Goal: Find specific page/section: Find specific page/section

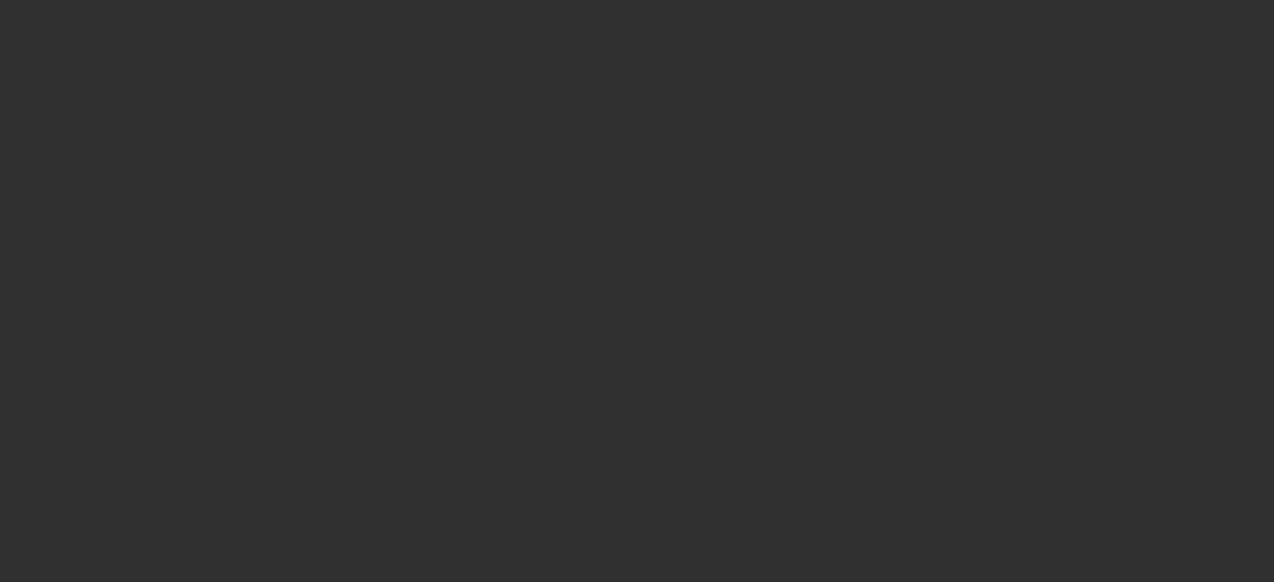
select select "10"
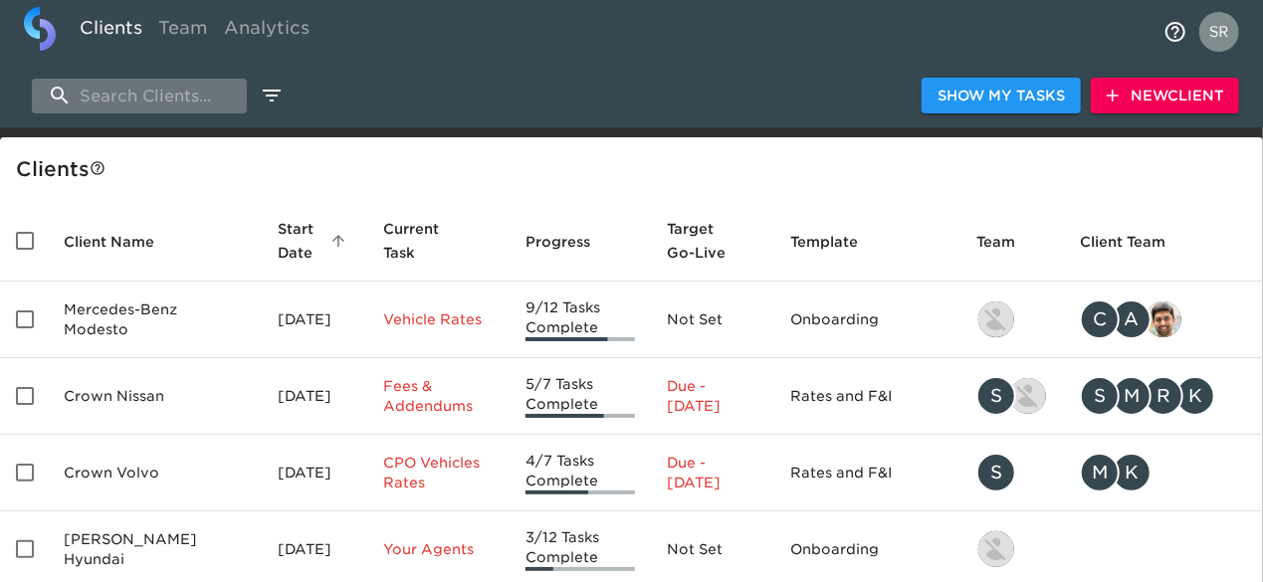
click at [187, 107] on input "search" at bounding box center [139, 96] width 215 height 35
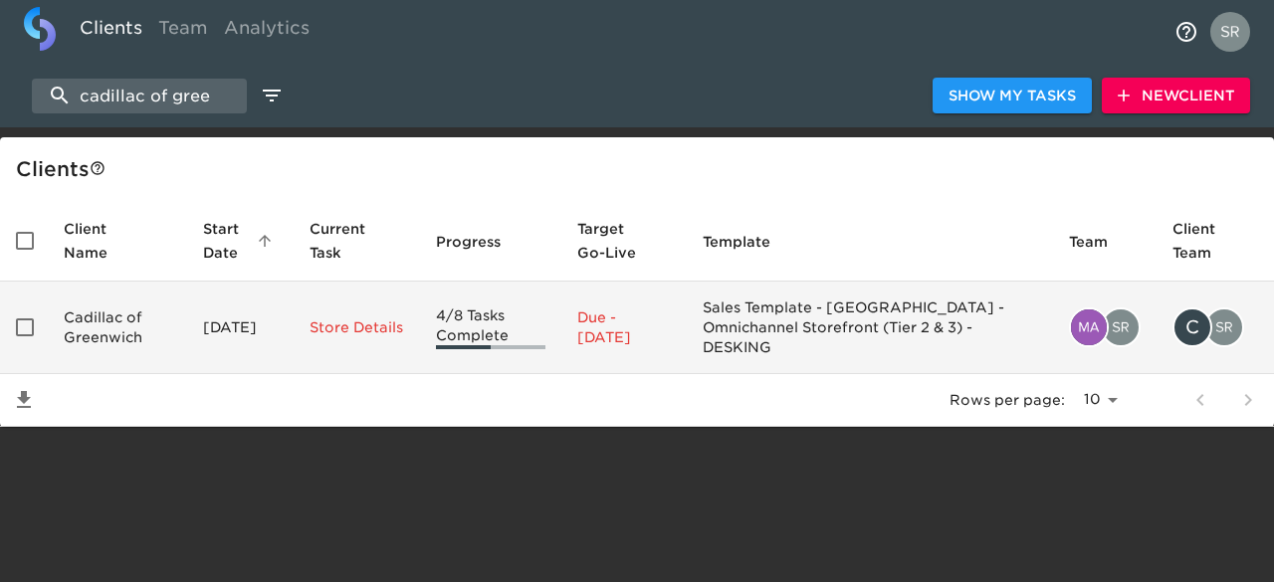
type input "cadillac of gree"
click at [112, 326] on td "Cadillac of Greenwich" at bounding box center [117, 328] width 139 height 93
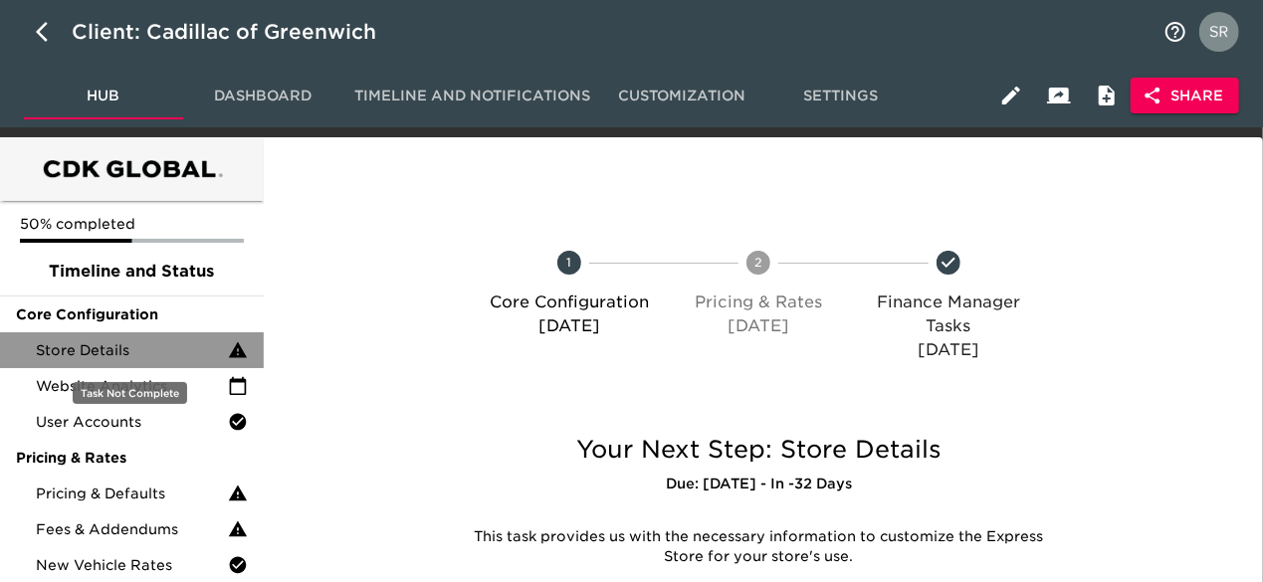
click at [117, 343] on span "Store Details" at bounding box center [132, 351] width 192 height 20
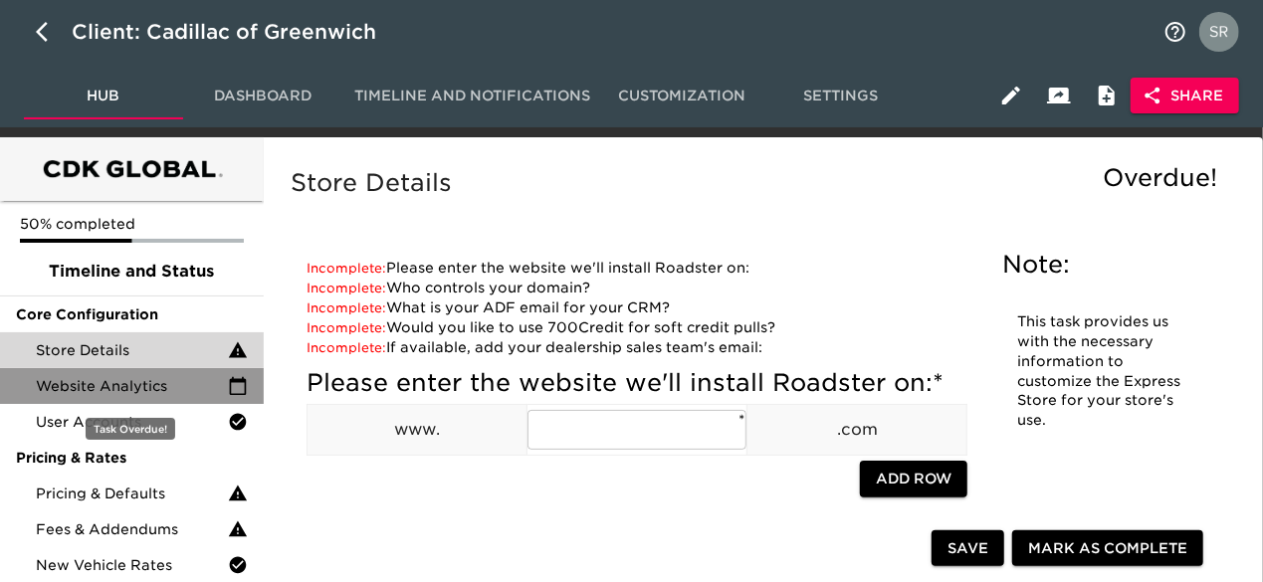
click at [126, 377] on span "Website Analytics" at bounding box center [132, 386] width 192 height 20
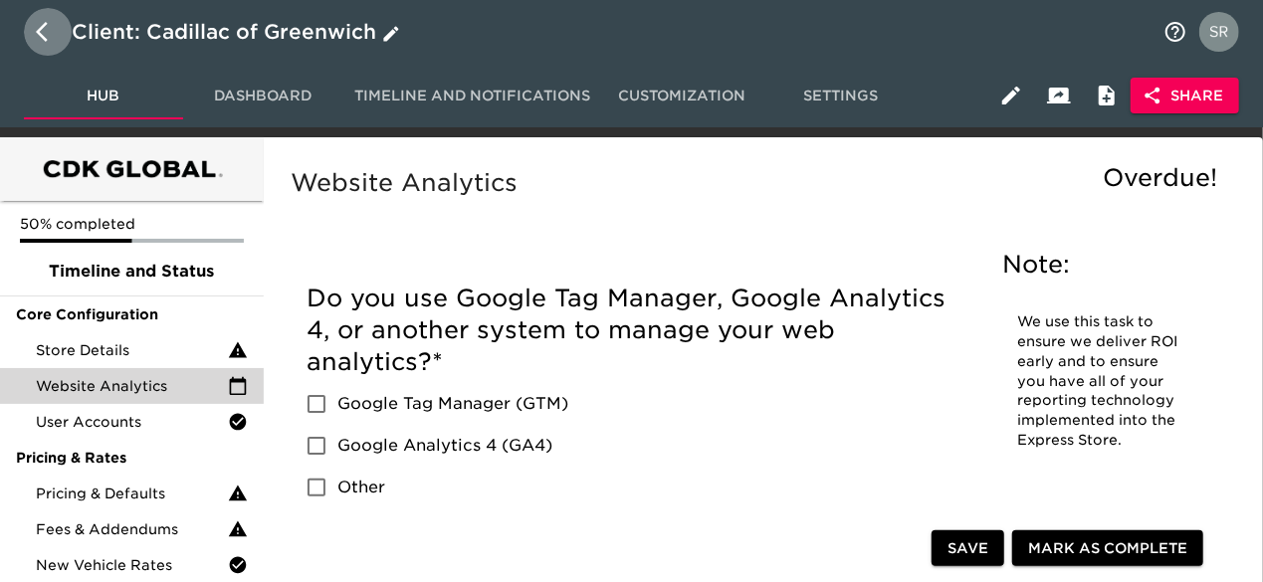
click at [45, 33] on icon "button" at bounding box center [48, 32] width 24 height 24
select select "10"
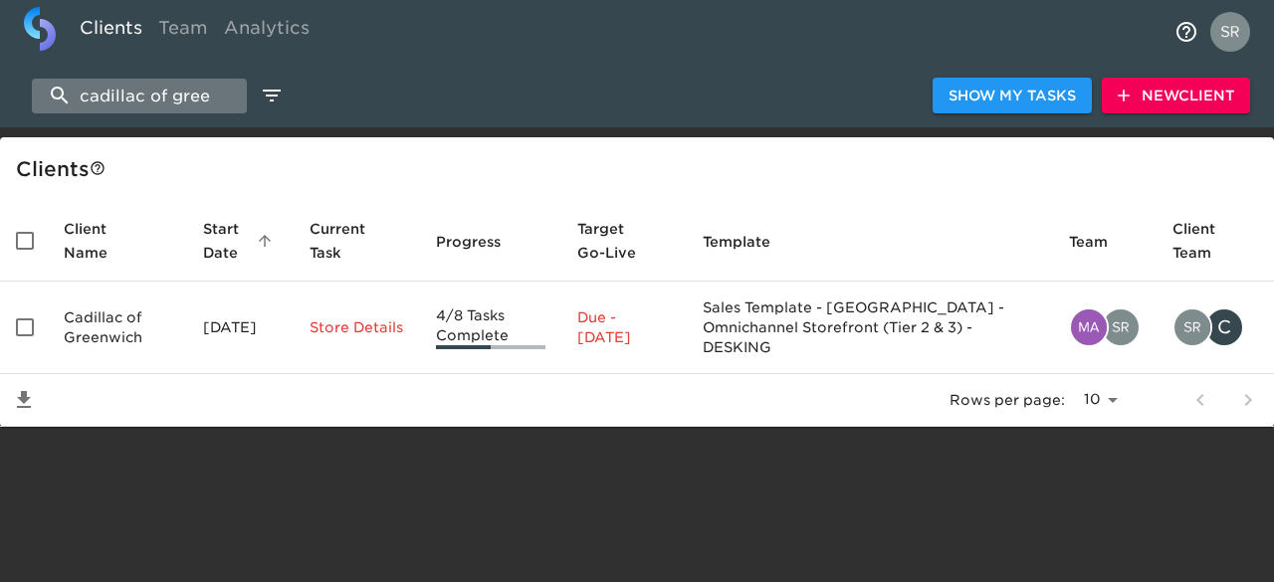
drag, startPoint x: 215, startPoint y: 95, endPoint x: 77, endPoint y: 92, distance: 138.4
click at [77, 92] on input "cadillac of gree" at bounding box center [139, 96] width 215 height 35
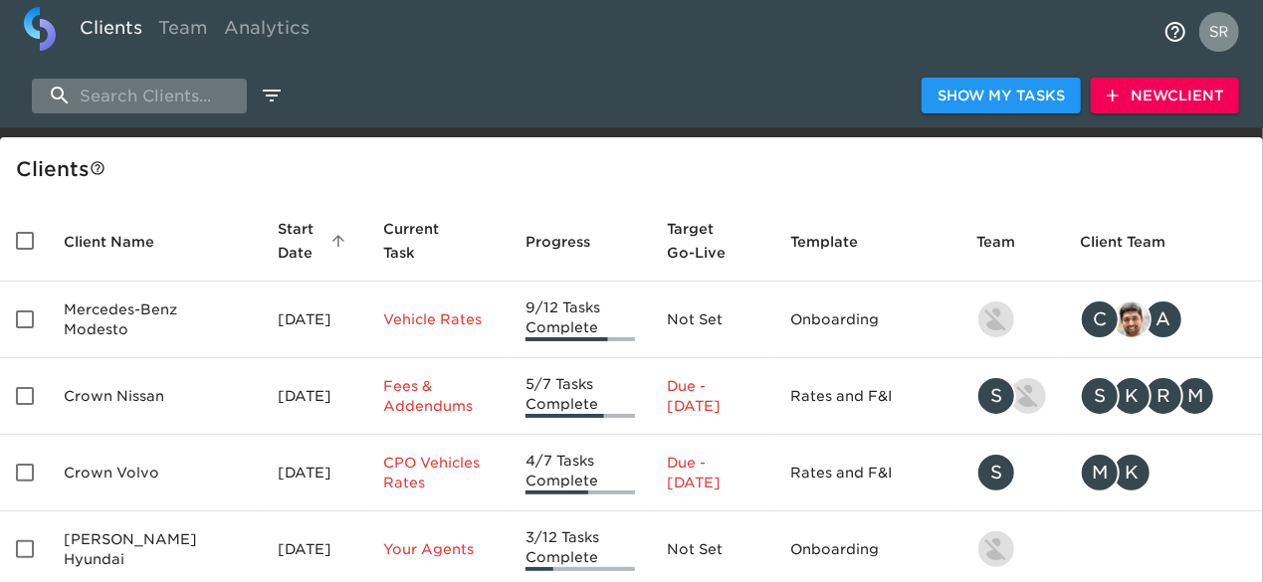
click at [184, 91] on input "search" at bounding box center [139, 96] width 215 height 35
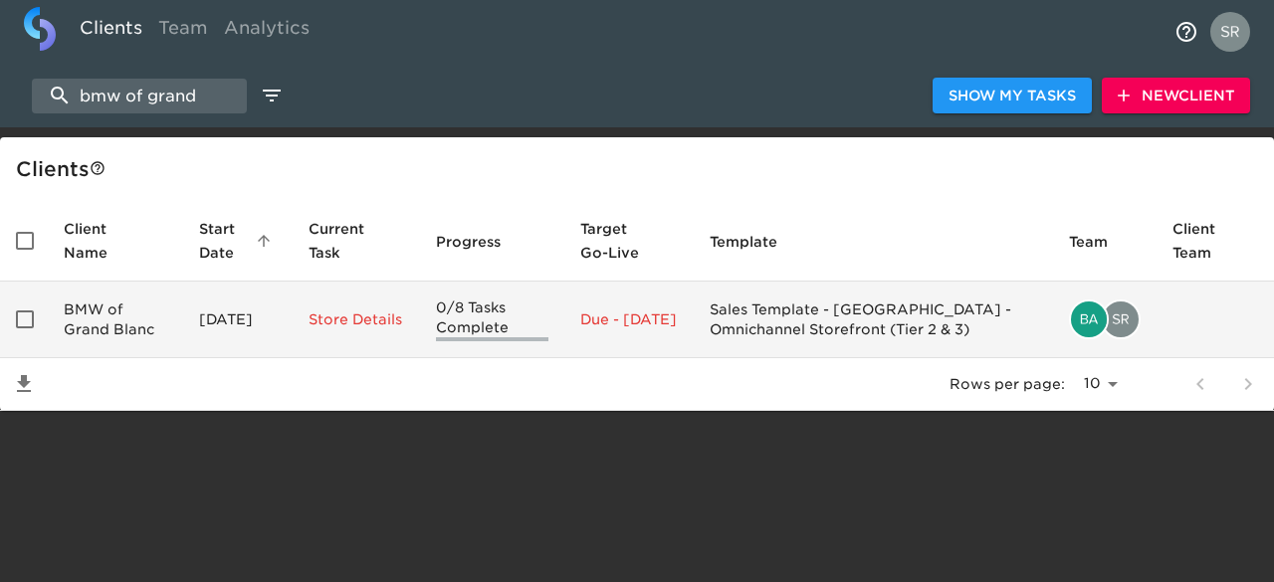
type input "bmw of grand"
click at [112, 306] on td "BMW of Grand Blanc" at bounding box center [115, 320] width 135 height 77
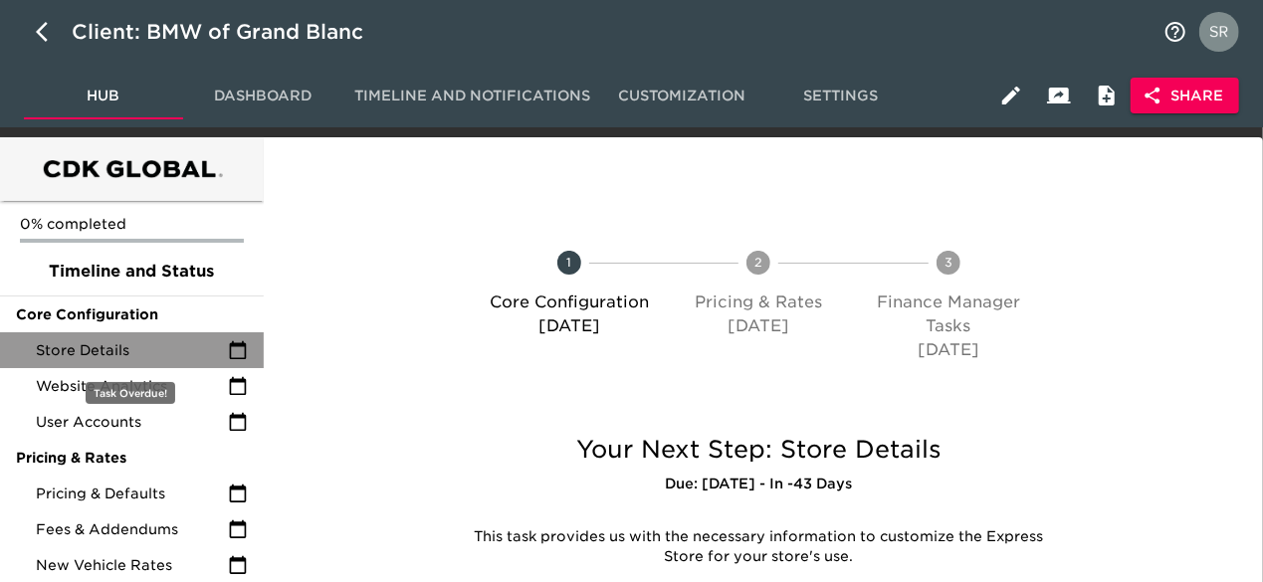
click at [115, 362] on div "Store Details" at bounding box center [132, 351] width 264 height 36
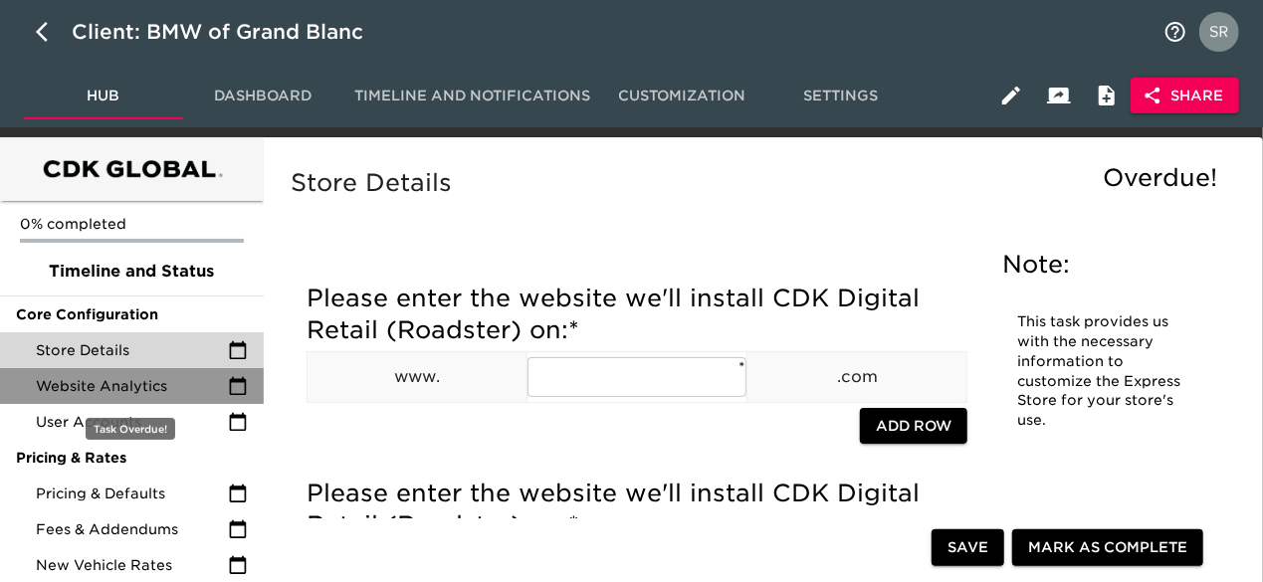
click at [131, 379] on span "Website Analytics" at bounding box center [132, 386] width 192 height 20
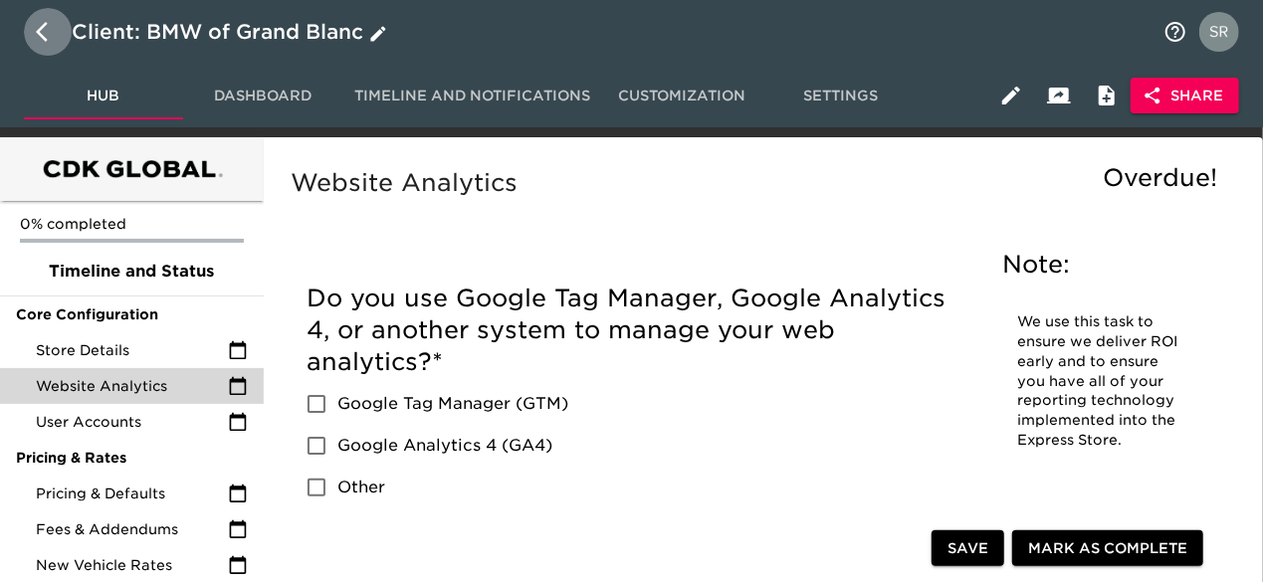
click at [54, 39] on icon "button" at bounding box center [48, 32] width 24 height 24
select select "10"
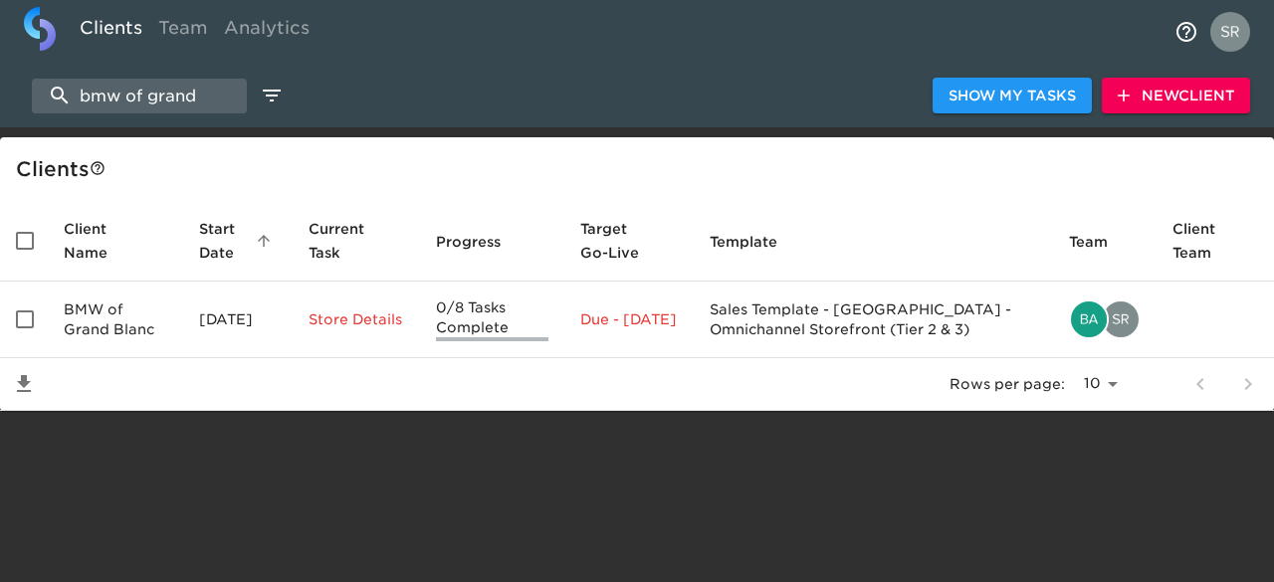
drag, startPoint x: 203, startPoint y: 89, endPoint x: 78, endPoint y: 56, distance: 129.7
click at [78, 56] on div "Clients Team Analytics bmw of grand Show My Tasks New Client Client s Client Na…" at bounding box center [637, 205] width 1274 height 411
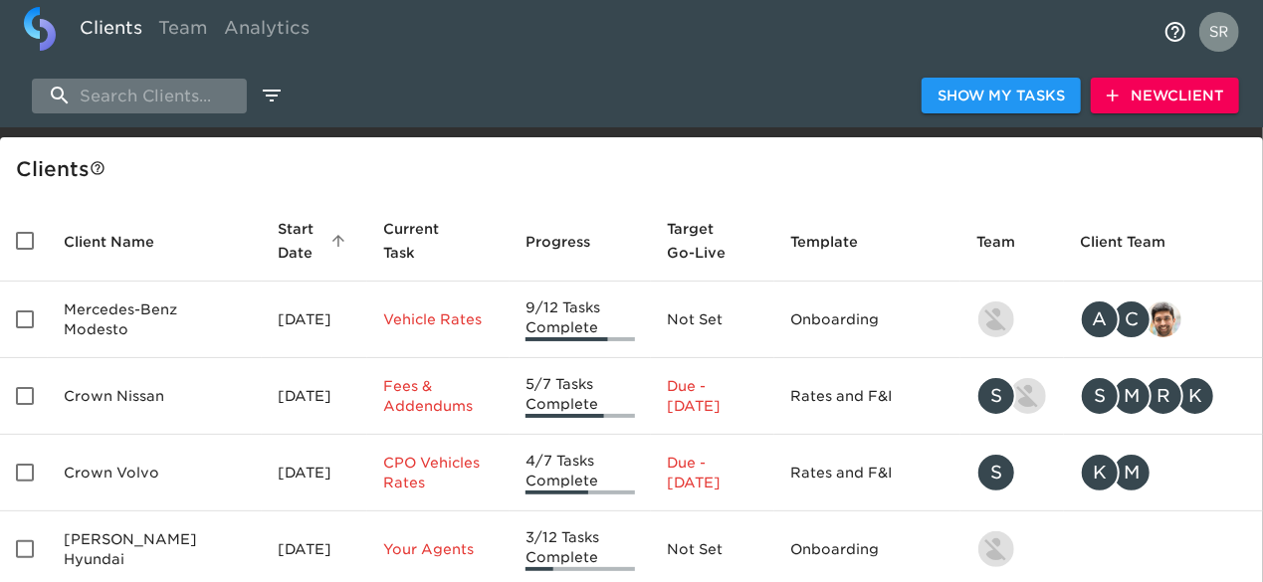
click at [108, 93] on input "search" at bounding box center [139, 96] width 215 height 35
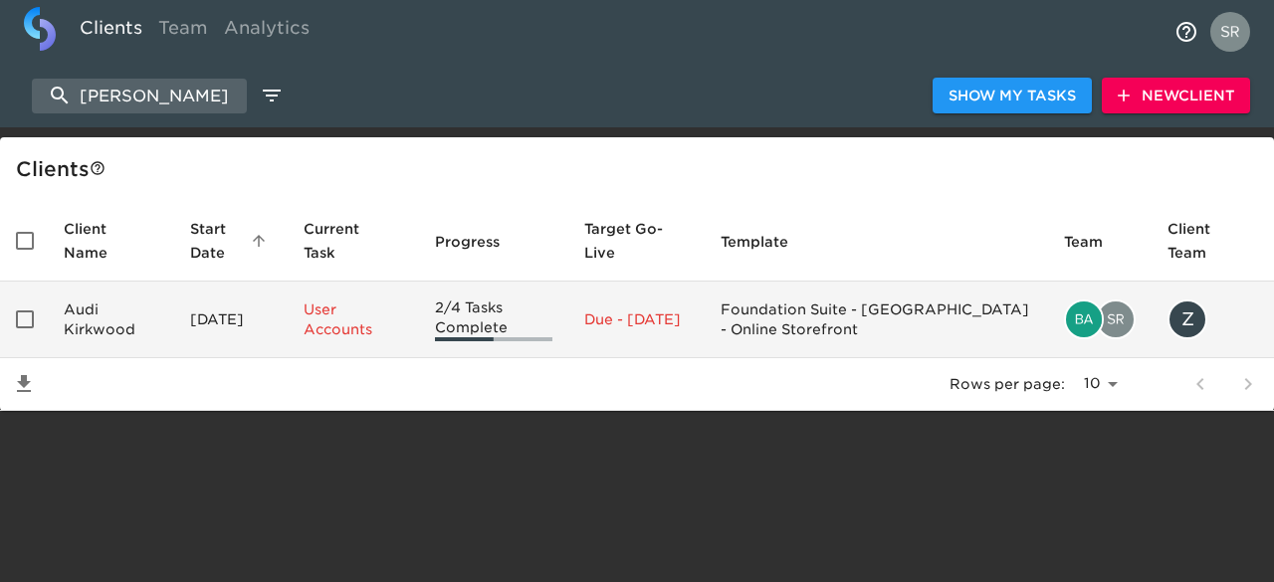
type input "[PERSON_NAME]"
click at [94, 328] on td "Audi Kirkwood" at bounding box center [111, 320] width 126 height 77
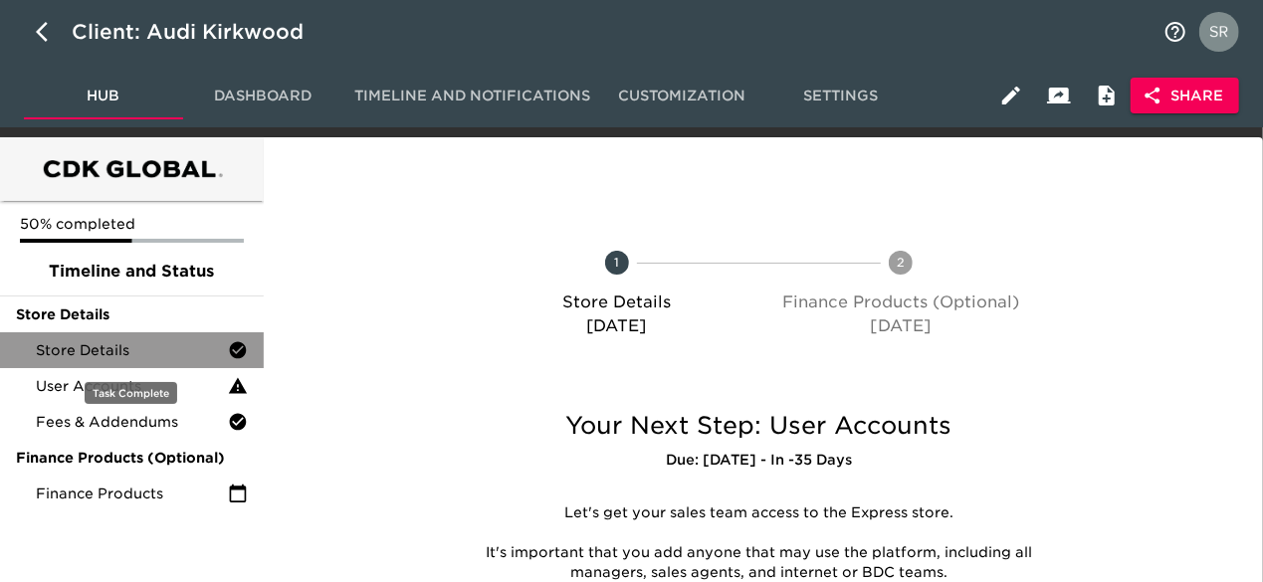
click at [115, 361] on div "Store Details" at bounding box center [132, 351] width 264 height 36
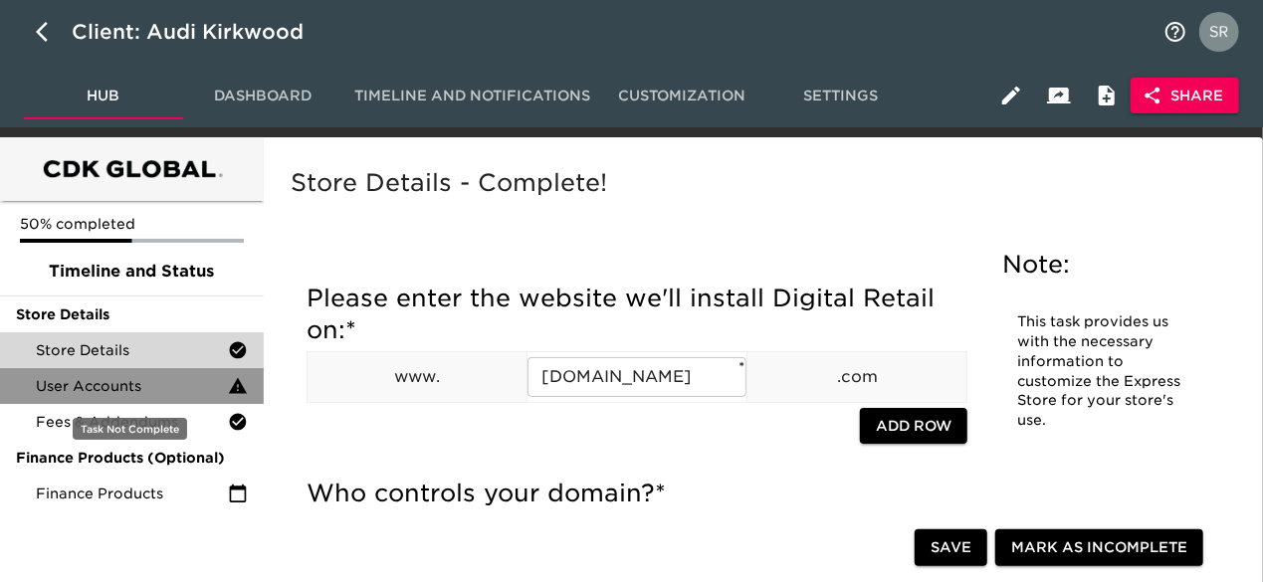
click at [129, 384] on span "User Accounts" at bounding box center [132, 386] width 192 height 20
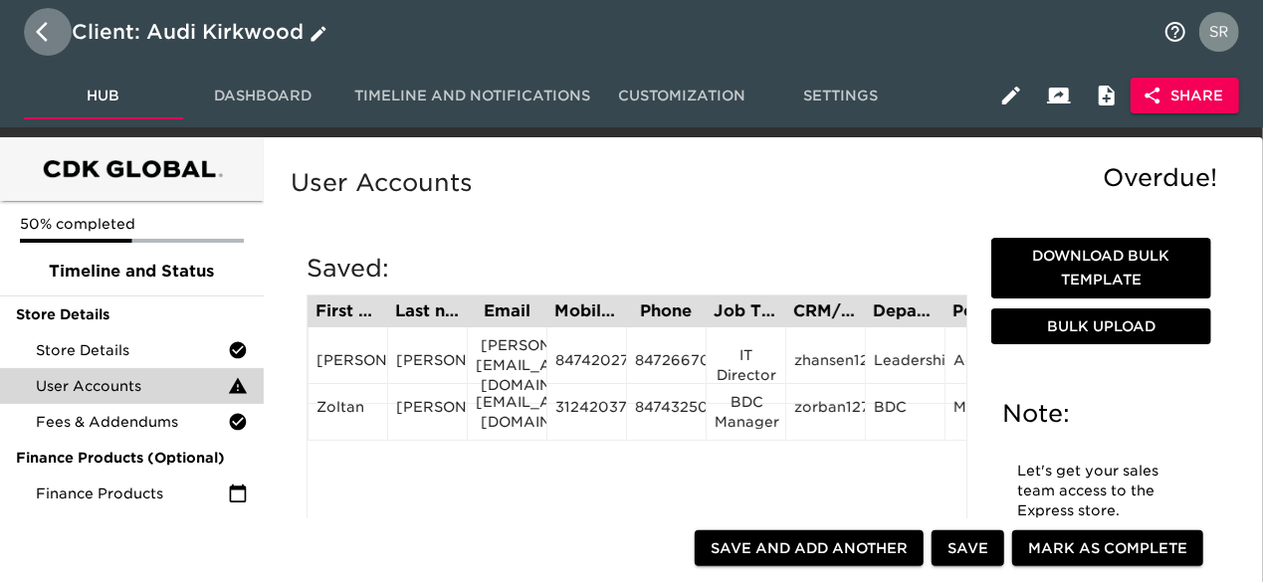
click at [36, 39] on icon "button" at bounding box center [48, 32] width 24 height 24
select select "10"
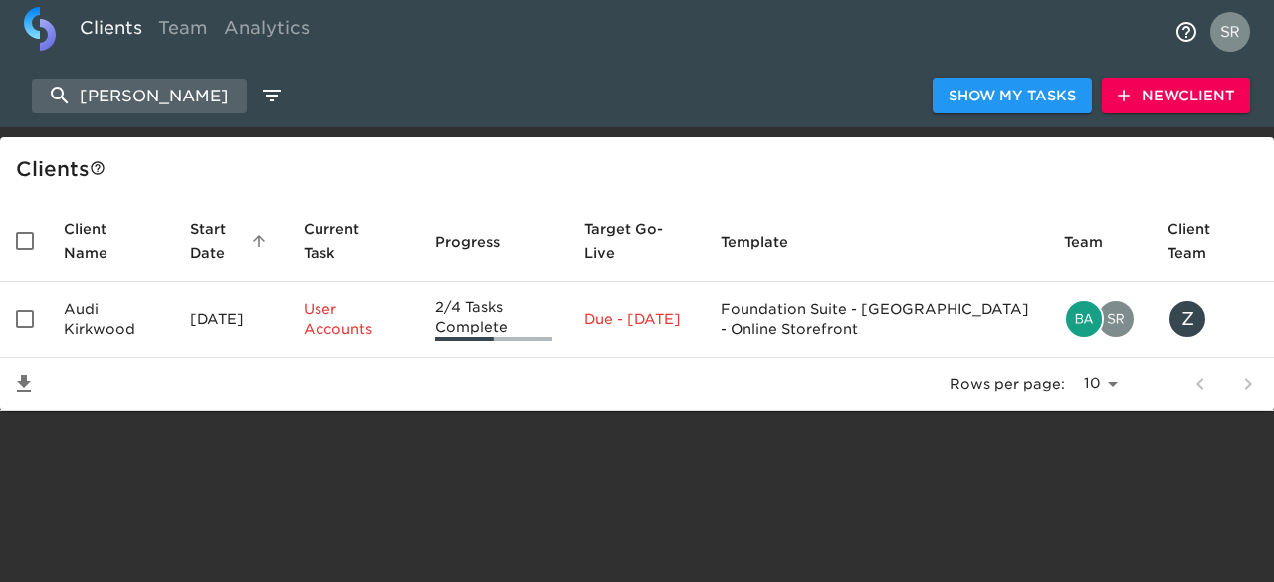
drag, startPoint x: 197, startPoint y: 87, endPoint x: 64, endPoint y: 75, distance: 133.9
click at [64, 75] on div "audi kirkwood Show My Tasks New Client" at bounding box center [637, 96] width 1274 height 64
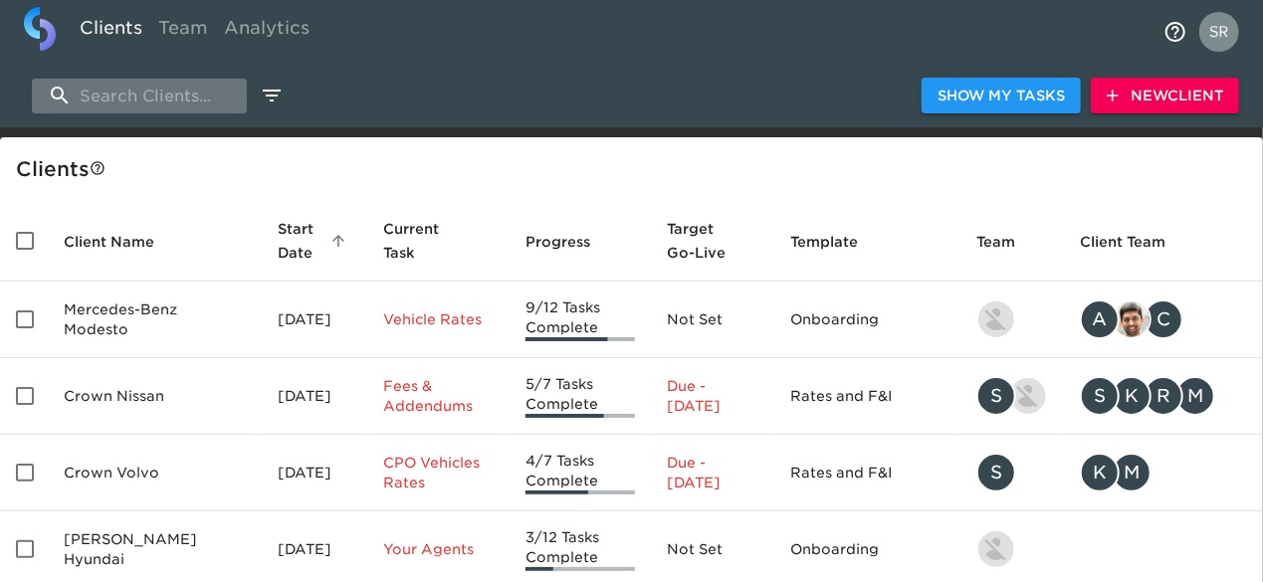
click at [157, 93] on input "search" at bounding box center [139, 96] width 215 height 35
type input "[PERSON_NAME] cdjr"
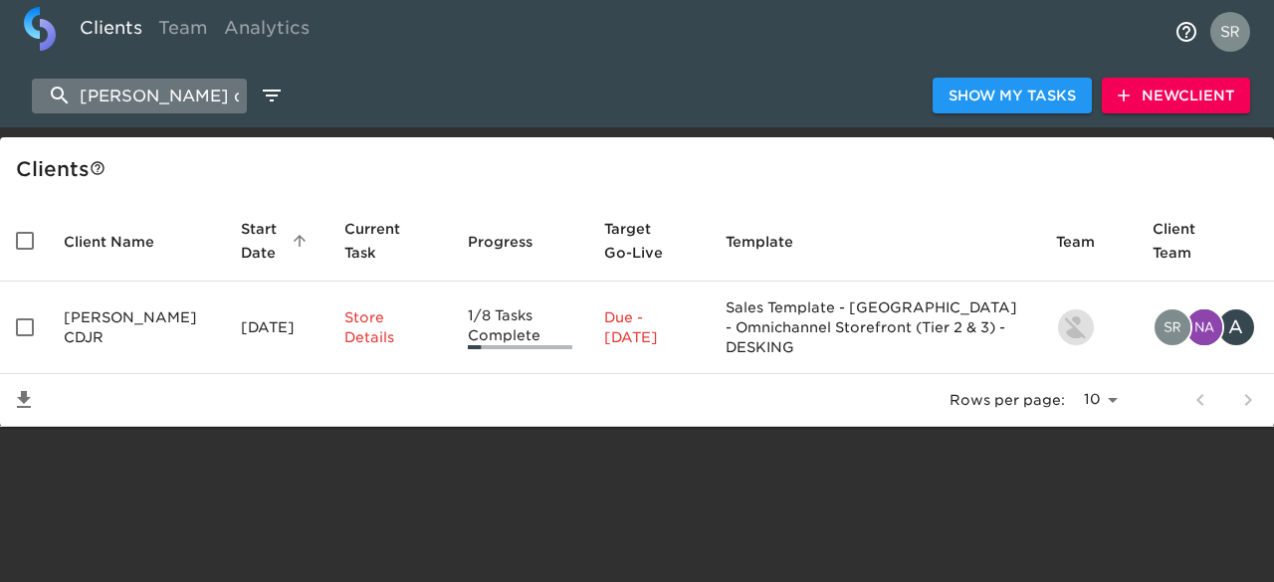
click at [78, 89] on input "[PERSON_NAME] cdjr" at bounding box center [139, 96] width 215 height 35
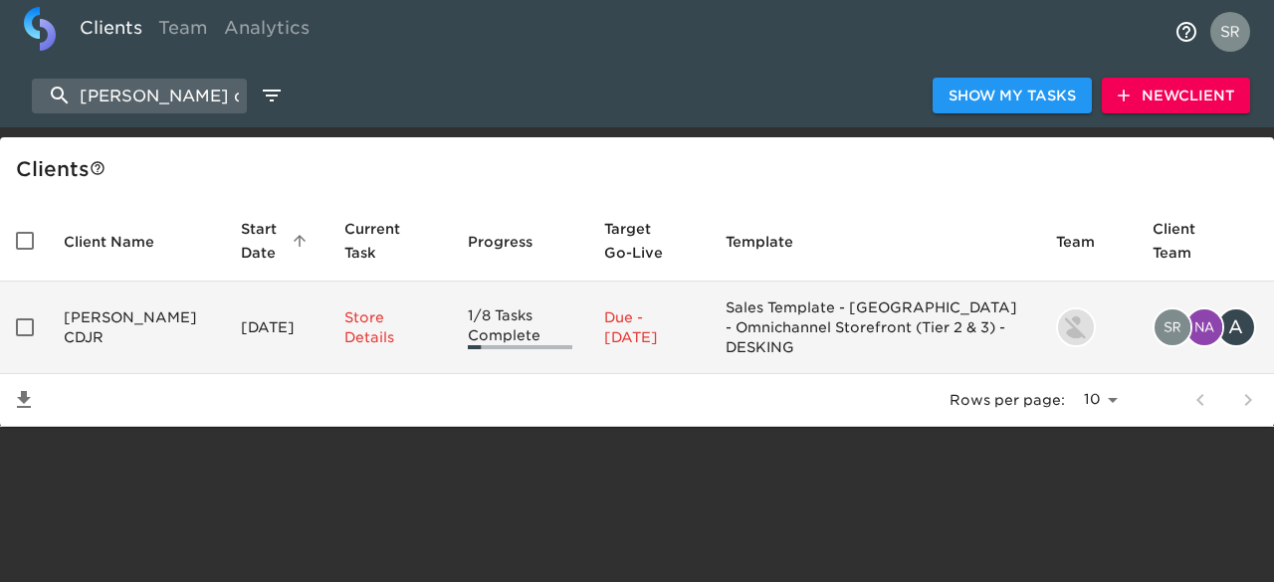
drag, startPoint x: 203, startPoint y: 91, endPoint x: 83, endPoint y: 326, distance: 264.0
click at [83, 326] on div "[PERSON_NAME] cdjr Show My Tasks New Client Client s Client Name Start Date sor…" at bounding box center [637, 277] width 1274 height 300
click at [83, 326] on td "[PERSON_NAME] CDJR" at bounding box center [136, 328] width 177 height 93
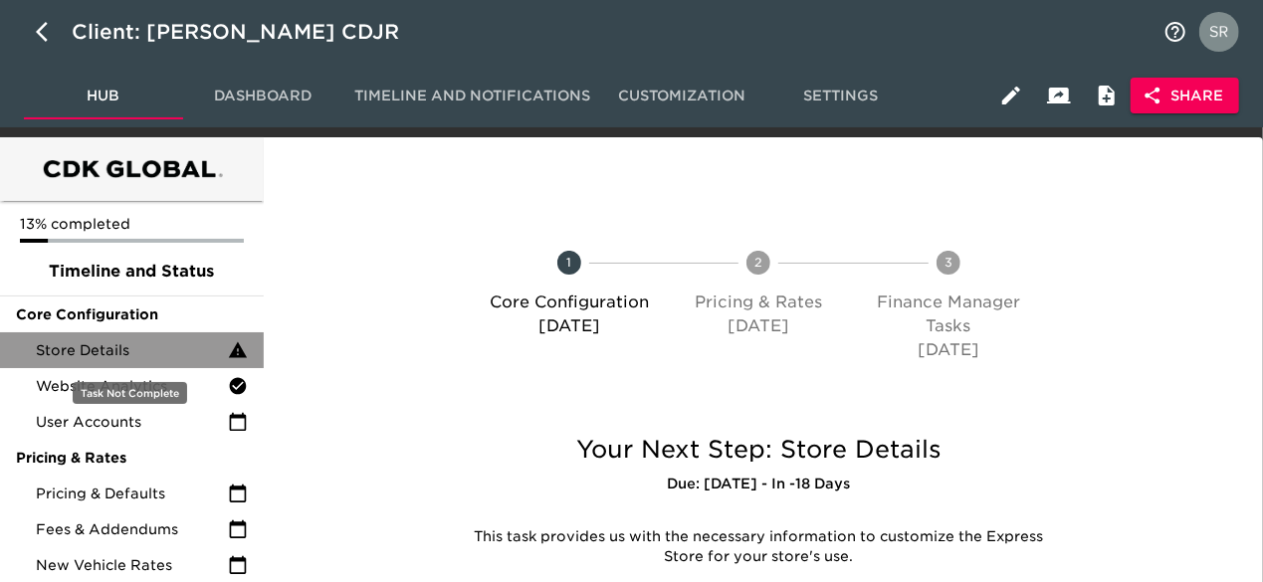
click at [107, 341] on span "Store Details" at bounding box center [132, 351] width 192 height 20
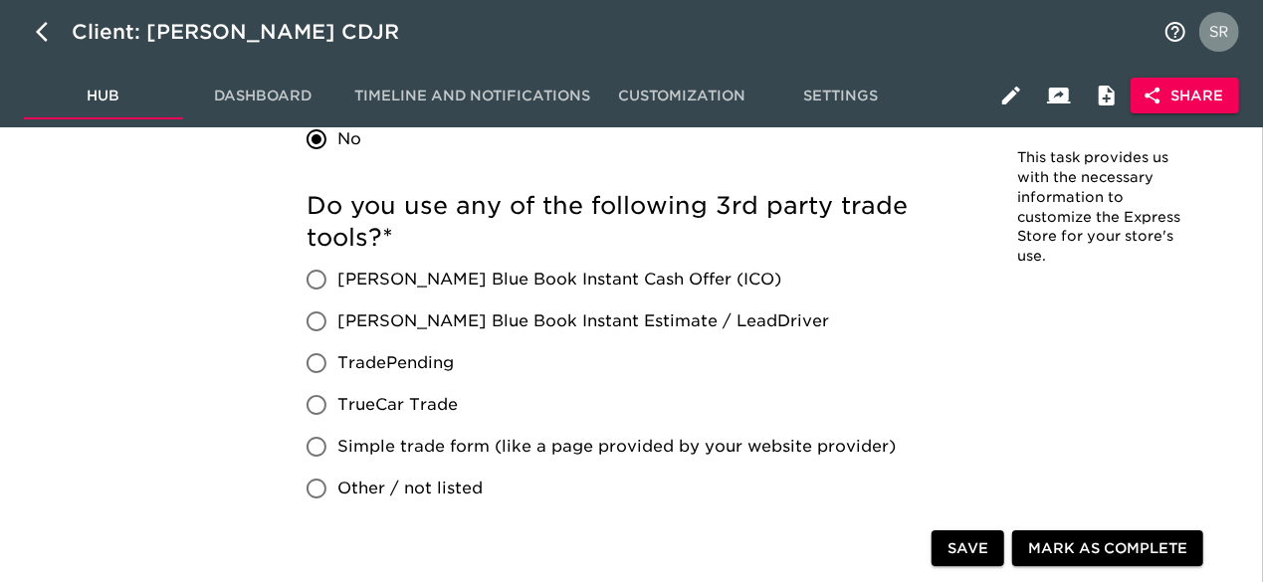
scroll to position [3652, 0]
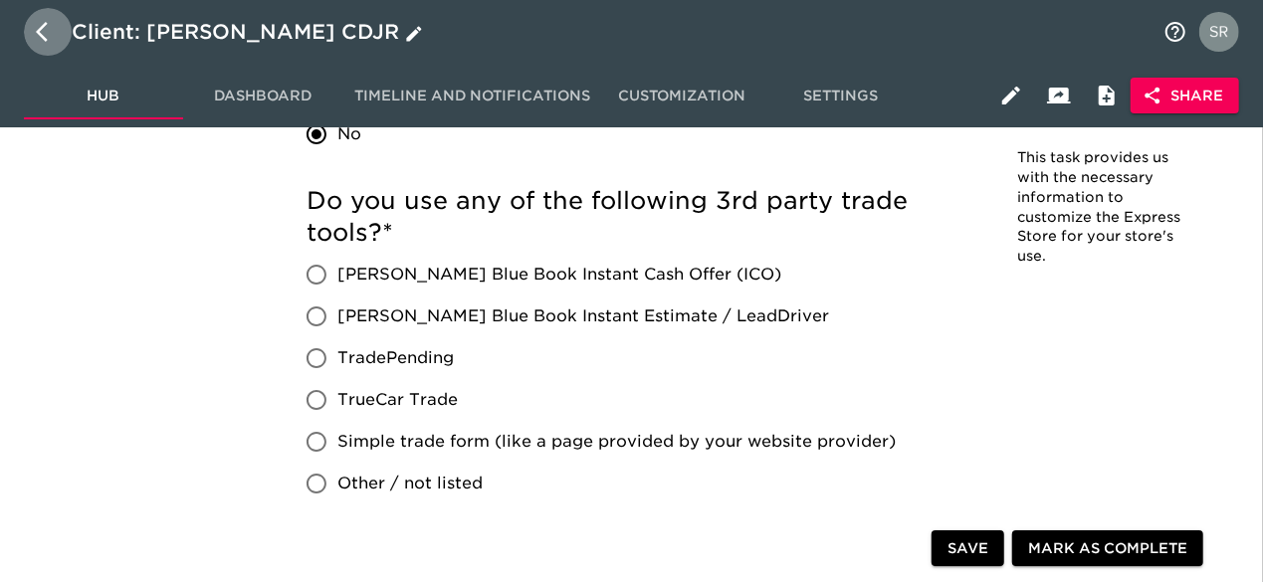
click at [49, 39] on icon "button" at bounding box center [48, 32] width 24 height 24
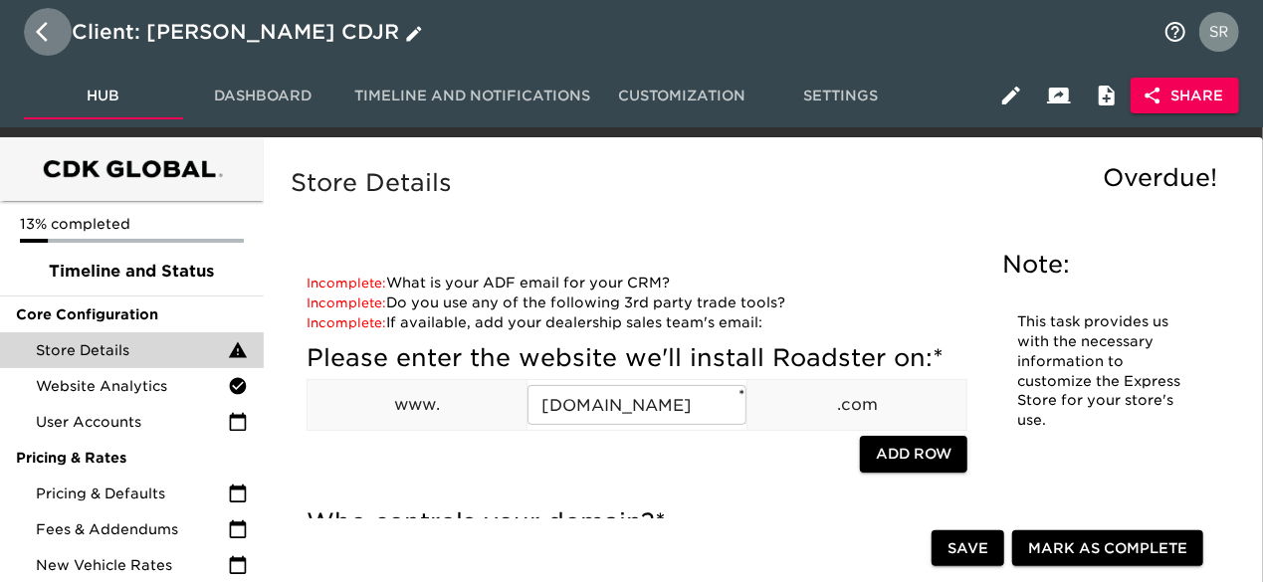
select select "10"
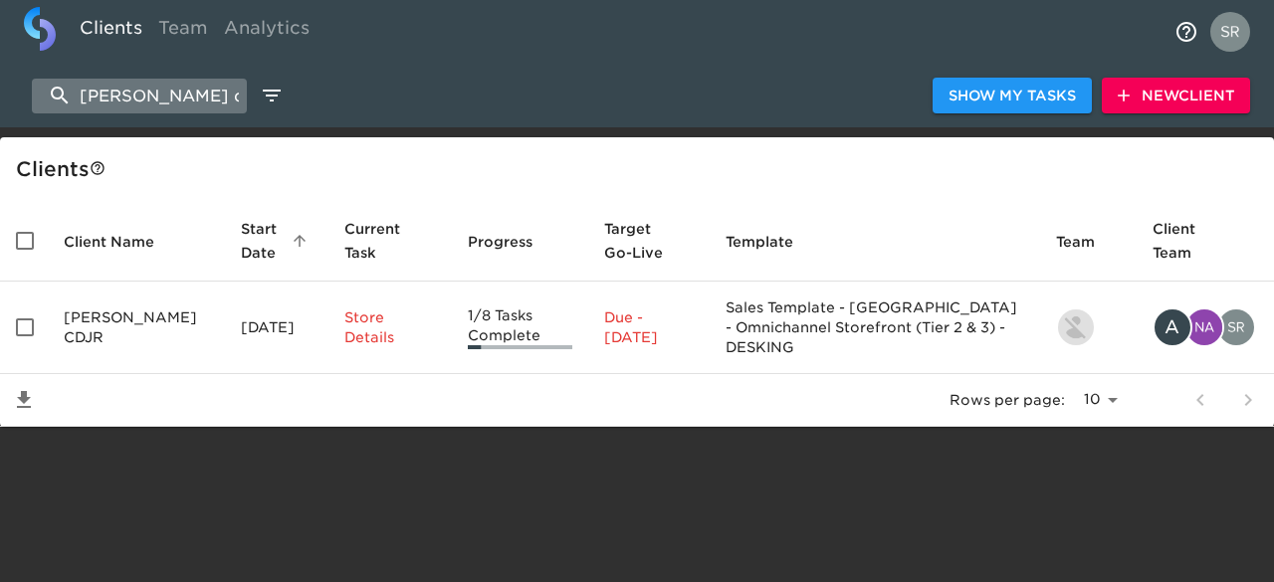
drag, startPoint x: 205, startPoint y: 99, endPoint x: 56, endPoint y: 89, distance: 149.7
click at [56, 89] on input "[PERSON_NAME] cdjr" at bounding box center [139, 96] width 215 height 35
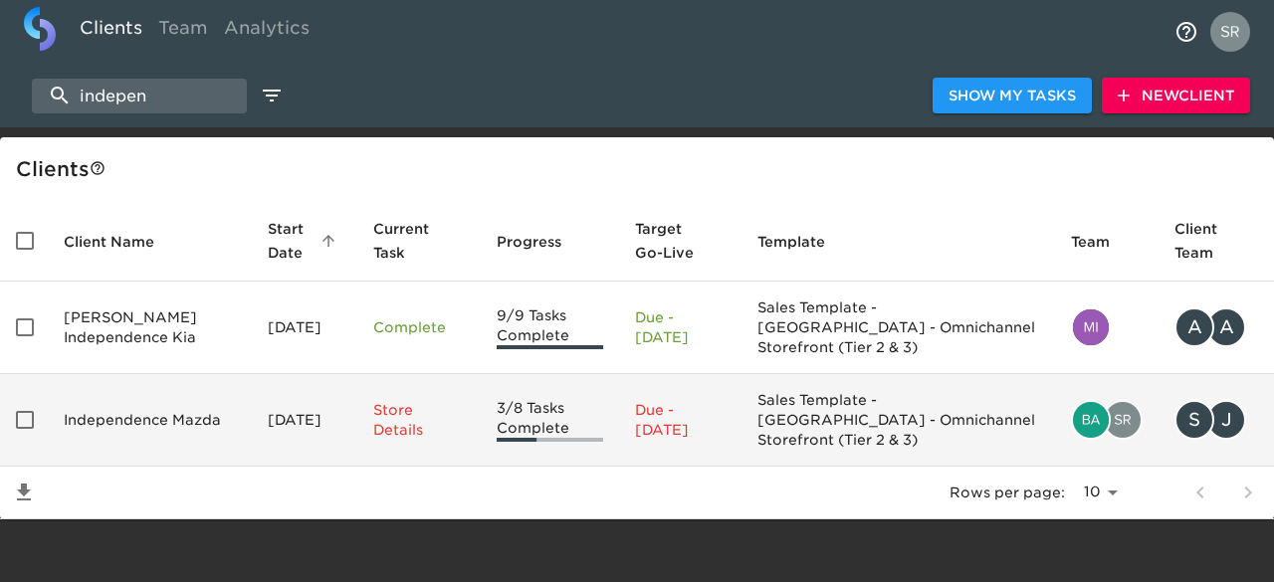
type input "indepen"
click at [80, 407] on td "Independence Mazda" at bounding box center [150, 420] width 204 height 93
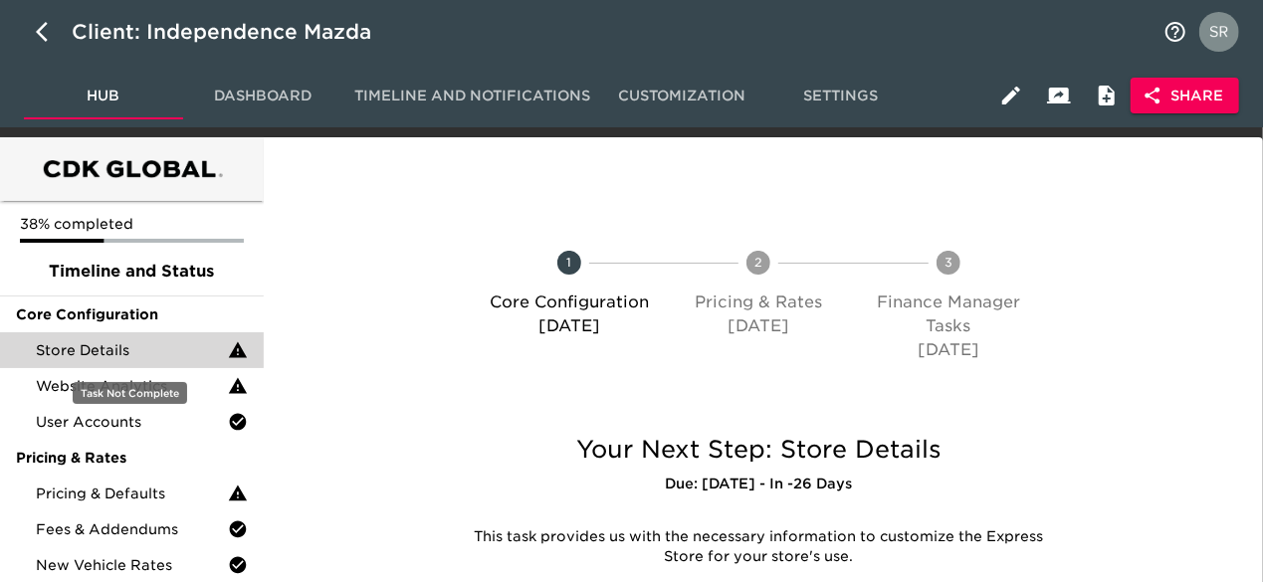
click at [112, 351] on span "Store Details" at bounding box center [132, 351] width 192 height 20
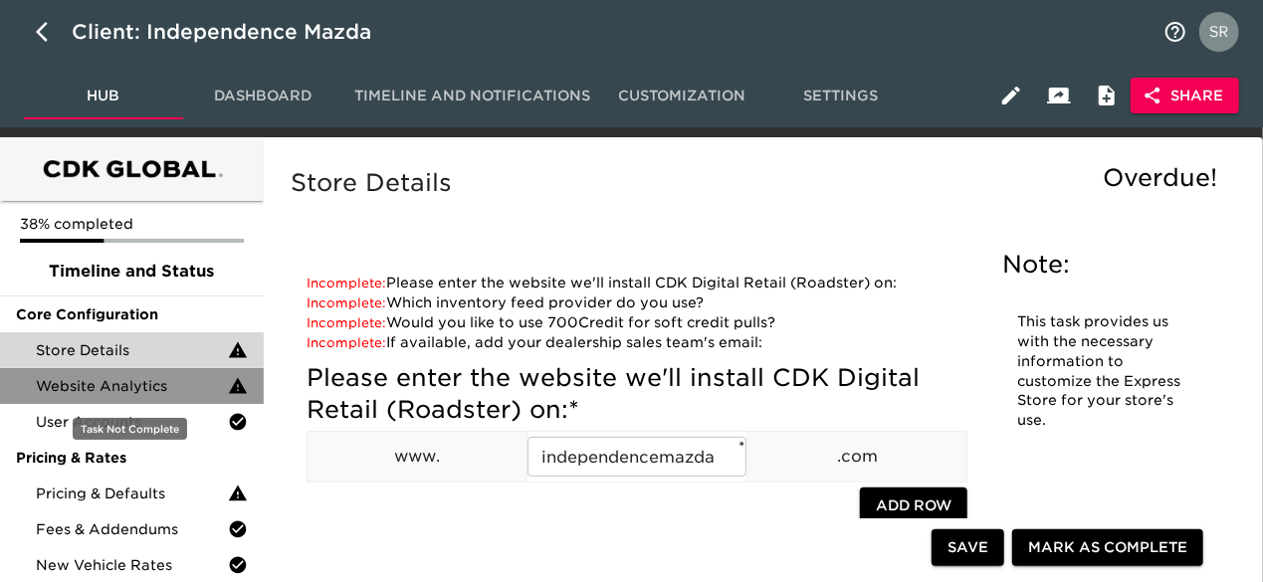
click at [124, 372] on div "Website Analytics" at bounding box center [132, 386] width 264 height 36
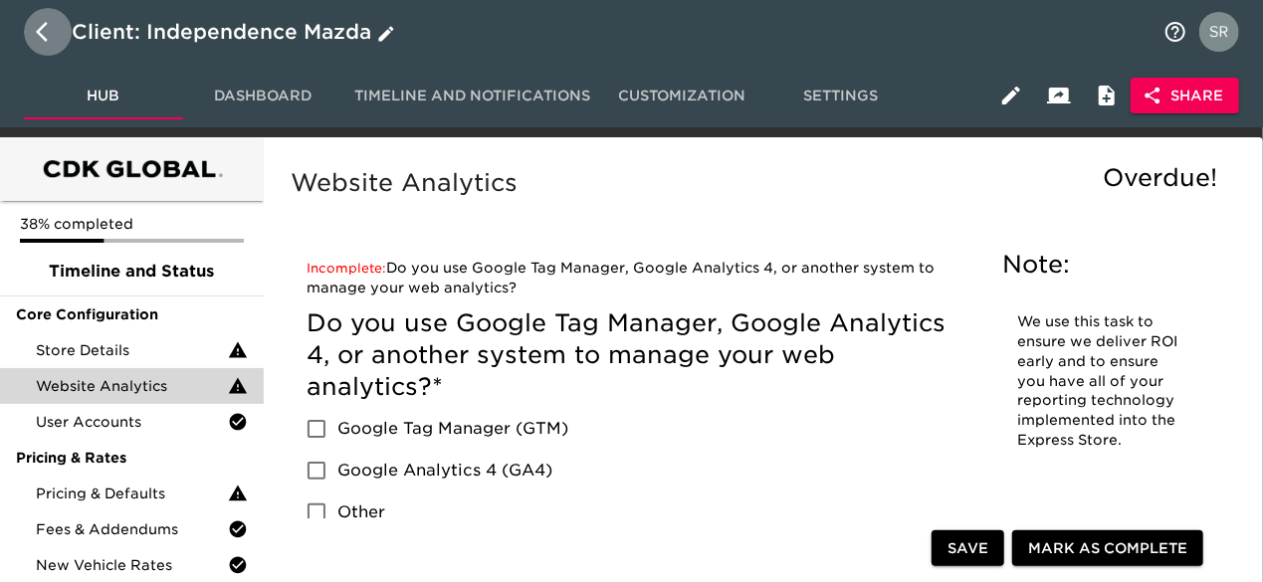
click at [42, 43] on icon "button" at bounding box center [48, 32] width 24 height 24
select select "10"
